Goal: Task Accomplishment & Management: Use online tool/utility

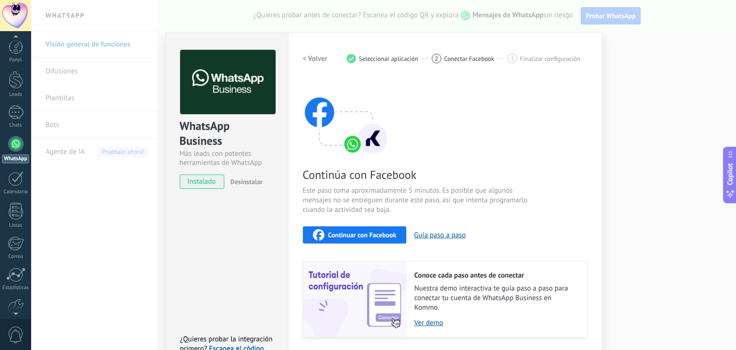
scroll to position [48, 0]
click at [19, 254] on div at bounding box center [16, 258] width 16 height 17
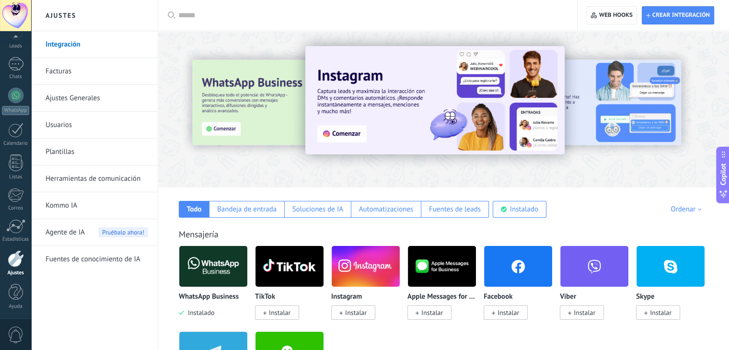
click at [75, 150] on link "Plantillas" at bounding box center [97, 151] width 103 height 27
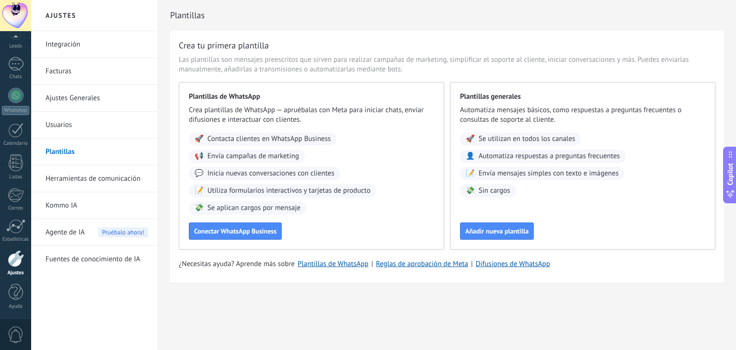
click at [616, 264] on div "¿Necesitas ayuda? Aprende más sobre Plantillas de WhatsApp | Reglas de aprobaci…" at bounding box center [447, 264] width 537 height 10
click at [250, 236] on button "Conectar WhatsApp Business" at bounding box center [235, 230] width 93 height 17
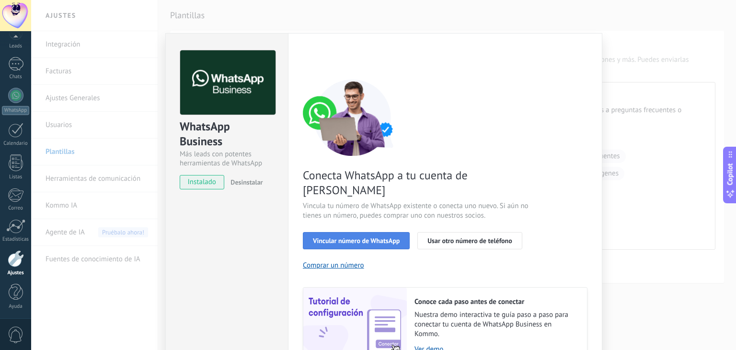
click at [347, 237] on span "Vincular número de WhatsApp" at bounding box center [356, 240] width 87 height 7
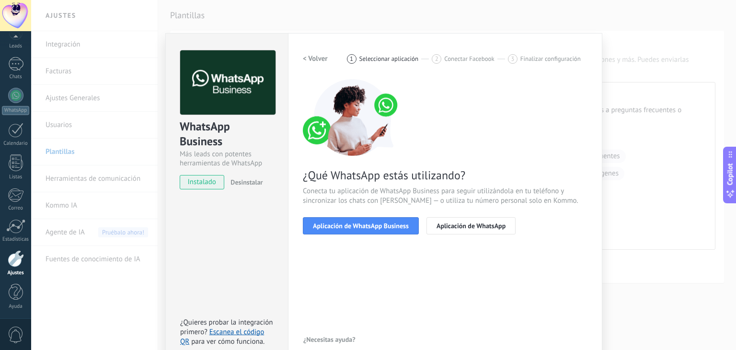
click at [347, 227] on span "Aplicación de WhatsApp Business" at bounding box center [361, 225] width 96 height 7
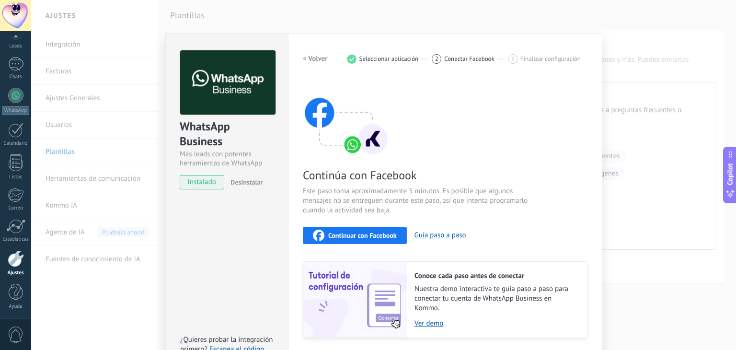
click at [347, 227] on button "Continuar con Facebook" at bounding box center [355, 235] width 104 height 17
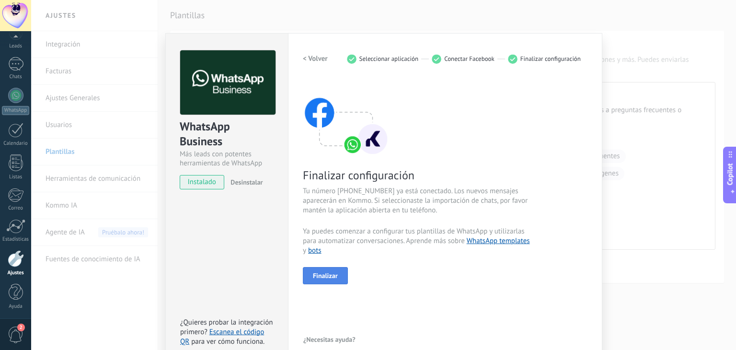
click at [327, 272] on span "Finalizar" at bounding box center [325, 275] width 25 height 7
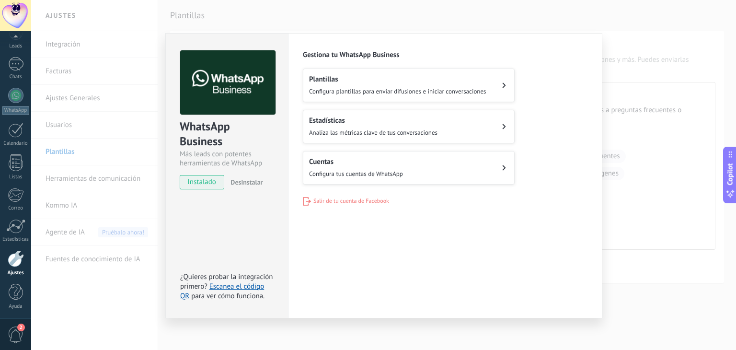
click at [115, 117] on div "WhatsApp Business Más leads con potentes herramientas de WhatsApp instalado Des…" at bounding box center [383, 175] width 705 height 350
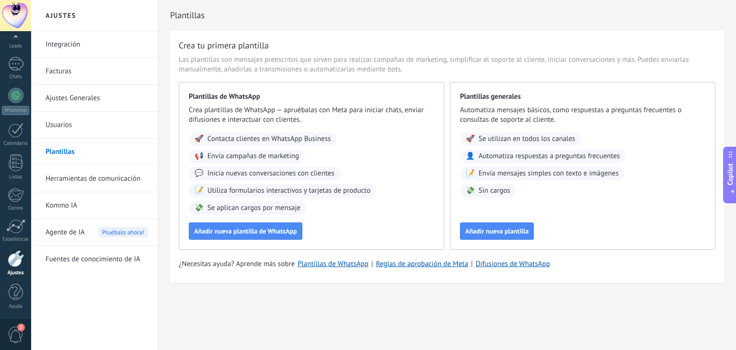
click at [101, 146] on link "Plantillas" at bounding box center [97, 151] width 103 height 27
click at [247, 234] on span "Añadir nueva plantilla de WhatsApp" at bounding box center [245, 231] width 103 height 7
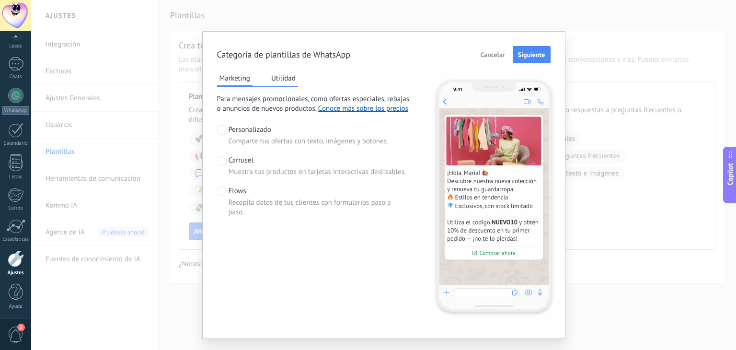
click at [218, 159] on span at bounding box center [222, 161] width 10 height 10
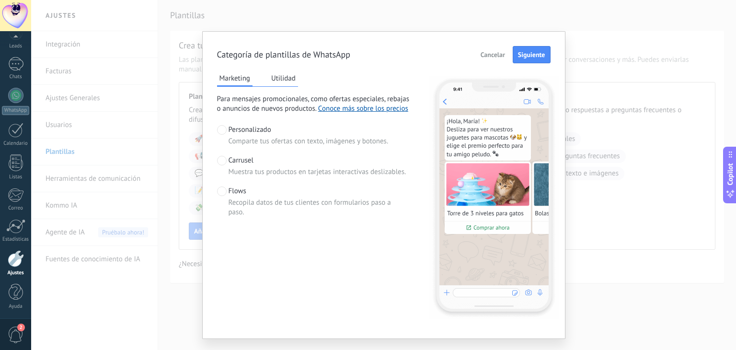
click at [222, 188] on span at bounding box center [222, 191] width 10 height 10
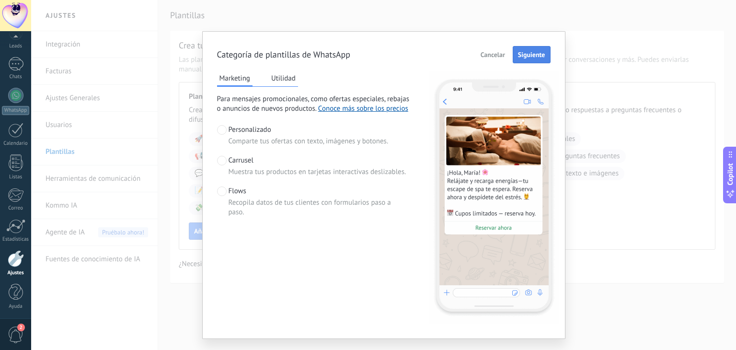
click at [535, 52] on span "Siguiente" at bounding box center [531, 54] width 27 height 7
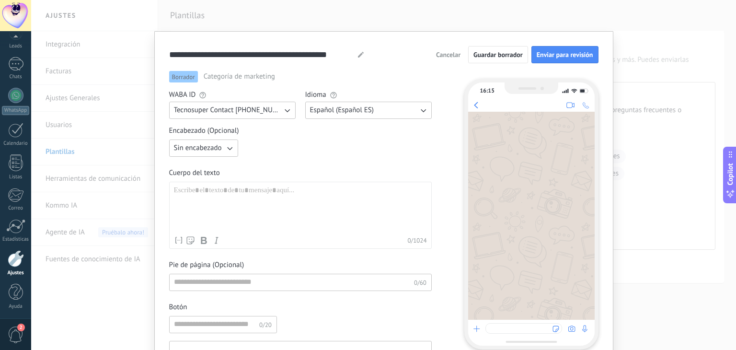
click at [256, 112] on span "Tecnosuper Contact [PHONE_NUMBER]" at bounding box center [228, 110] width 108 height 10
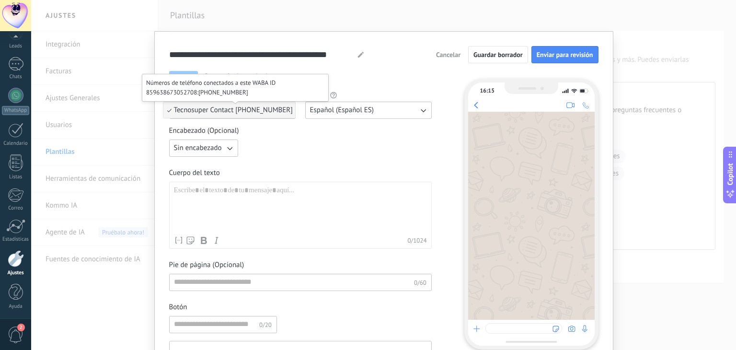
click at [284, 109] on span "Tecnosuper Contact [PHONE_NUMBER]" at bounding box center [233, 109] width 119 height 9
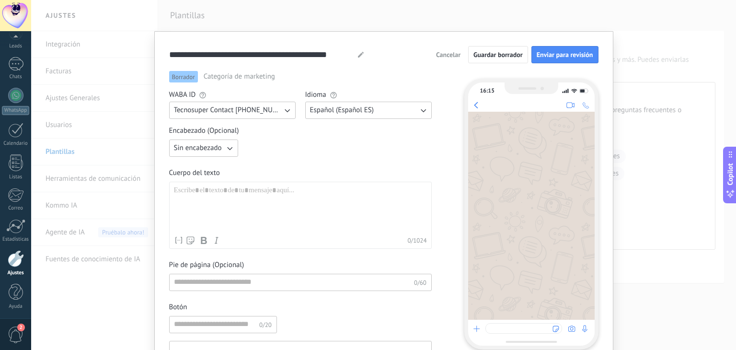
click at [287, 116] on button "Tecnosuper Contact [PHONE_NUMBER]" at bounding box center [232, 110] width 126 height 17
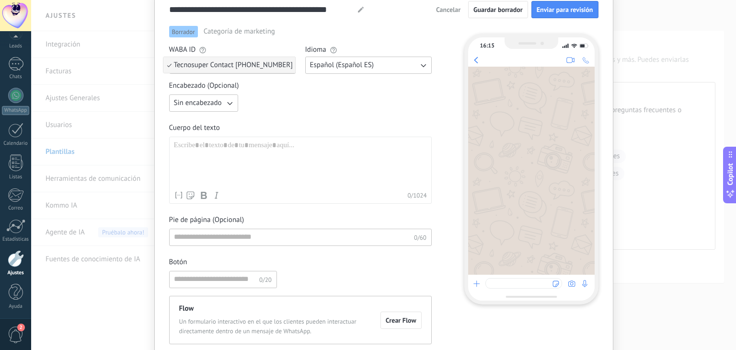
scroll to position [47, 0]
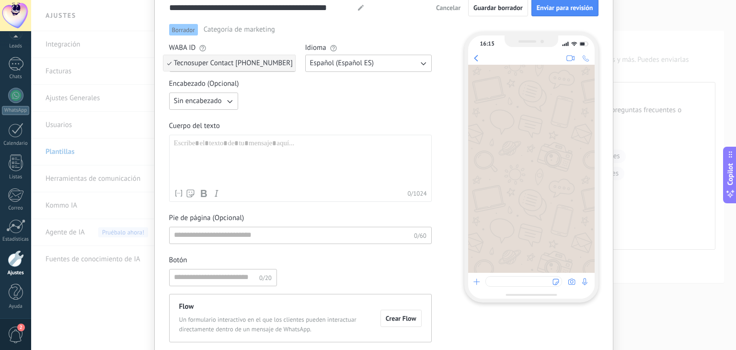
click at [260, 154] on div at bounding box center [300, 162] width 253 height 46
click at [226, 102] on icon "button" at bounding box center [230, 101] width 10 height 10
click at [224, 138] on li "Imagen o archivo" at bounding box center [200, 134] width 74 height 16
